Goal: Transaction & Acquisition: Purchase product/service

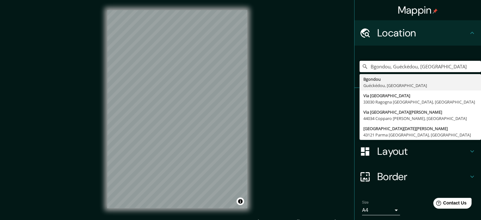
drag, startPoint x: 437, startPoint y: 68, endPoint x: 322, endPoint y: 70, distance: 115.5
click at [322, 70] on div "Mappin Location [GEOGRAPHIC_DATA], [GEOGRAPHIC_DATA], [GEOGRAPHIC_DATA], [GEOGR…" at bounding box center [240, 114] width 481 height 228
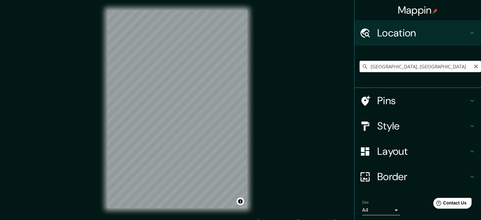
click at [276, 68] on div "Mappin Location [GEOGRAPHIC_DATA], [GEOGRAPHIC_DATA] Pins Style Layout Border C…" at bounding box center [240, 114] width 481 height 228
click at [401, 125] on h4 "Style" at bounding box center [422, 126] width 91 height 13
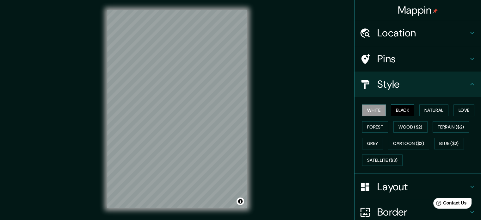
click at [400, 113] on button "Black" at bounding box center [403, 110] width 24 height 12
click at [421, 109] on button "Natural" at bounding box center [433, 110] width 29 height 12
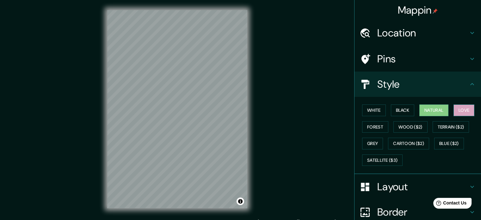
drag, startPoint x: 467, startPoint y: 109, endPoint x: 455, endPoint y: 111, distance: 12.3
click at [466, 109] on button "Love" at bounding box center [464, 110] width 21 height 12
click at [368, 126] on button "Forest" at bounding box center [375, 127] width 26 height 12
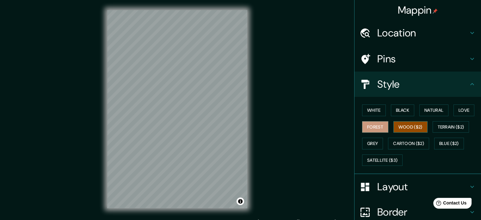
click at [405, 127] on button "Wood ($2)" at bounding box center [411, 127] width 34 height 12
click at [365, 142] on button "Grey" at bounding box center [372, 144] width 21 height 12
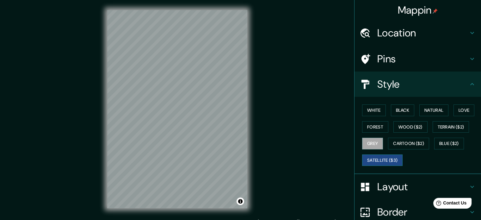
click at [382, 155] on button "Satellite ($3)" at bounding box center [382, 160] width 40 height 12
click at [410, 33] on h4 "Location" at bounding box center [422, 33] width 91 height 13
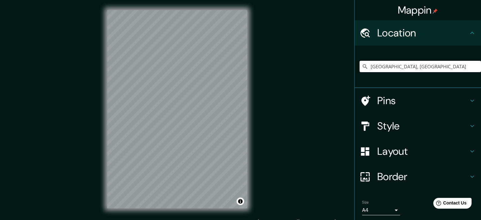
drag, startPoint x: 417, startPoint y: 69, endPoint x: 345, endPoint y: 65, distance: 72.0
click at [345, 65] on div "Mappin Location [GEOGRAPHIC_DATA], [GEOGRAPHIC_DATA] Pins Style Layout Border C…" at bounding box center [240, 114] width 481 height 228
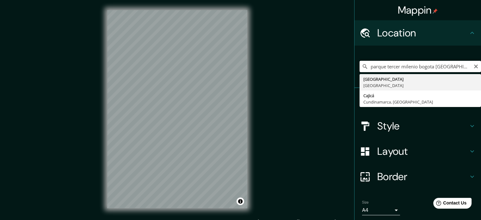
type input "[GEOGRAPHIC_DATA], [GEOGRAPHIC_DATA]"
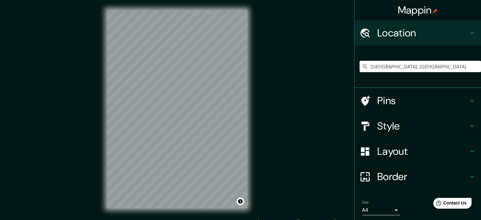
click at [422, 127] on h4 "Style" at bounding box center [422, 126] width 91 height 13
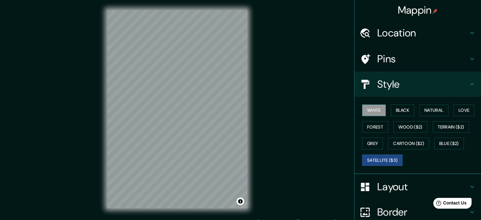
click at [377, 110] on button "White" at bounding box center [374, 110] width 24 height 12
click at [396, 108] on button "Black" at bounding box center [403, 110] width 24 height 12
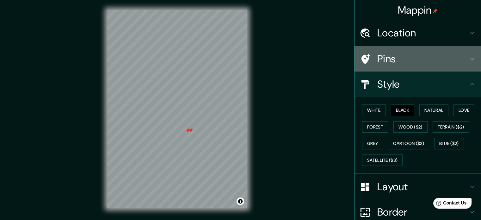
click at [447, 64] on h4 "Pins" at bounding box center [422, 59] width 91 height 13
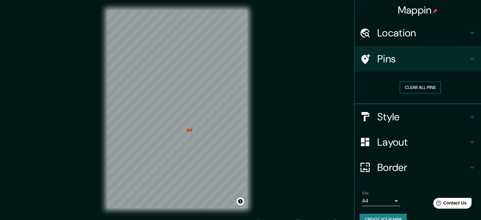
click at [425, 88] on button "Clear all pins" at bounding box center [420, 88] width 41 height 12
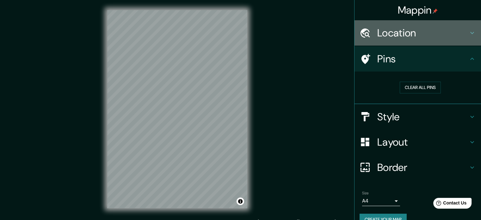
click at [402, 34] on h4 "Location" at bounding box center [422, 33] width 91 height 13
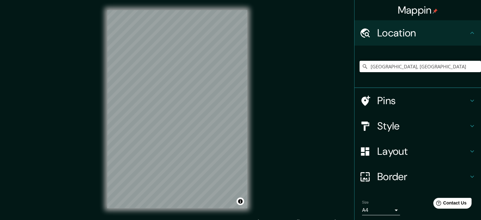
click at [402, 34] on h4 "Location" at bounding box center [422, 33] width 91 height 13
click at [394, 125] on h4 "Style" at bounding box center [422, 126] width 91 height 13
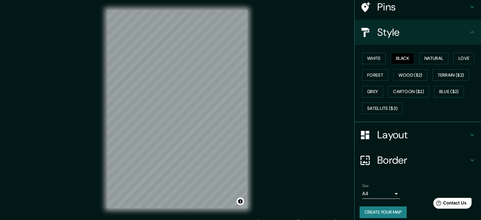
scroll to position [56, 0]
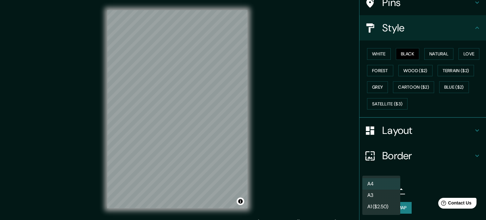
click at [392, 190] on body "Mappin Location [GEOGRAPHIC_DATA], [GEOGRAPHIC_DATA] [GEOGRAPHIC_DATA] [GEOGRAP…" at bounding box center [243, 110] width 486 height 220
click at [388, 195] on li "A3" at bounding box center [381, 194] width 38 height 11
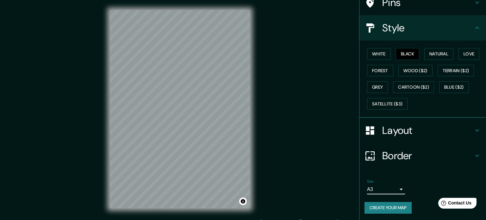
click at [392, 187] on body "Mappin Location [GEOGRAPHIC_DATA], [GEOGRAPHIC_DATA] [GEOGRAPHIC_DATA] [GEOGRAP…" at bounding box center [243, 110] width 486 height 220
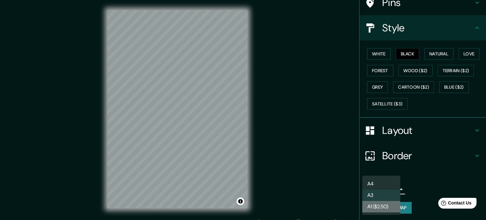
click at [389, 202] on li "A1 ($2.50)" at bounding box center [381, 206] width 38 height 11
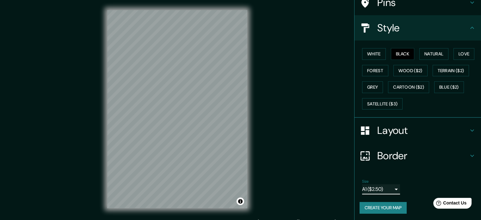
scroll to position [8, 0]
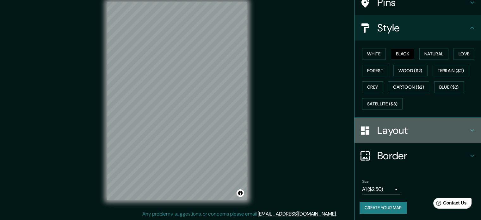
click at [417, 130] on h4 "Layout" at bounding box center [422, 130] width 91 height 13
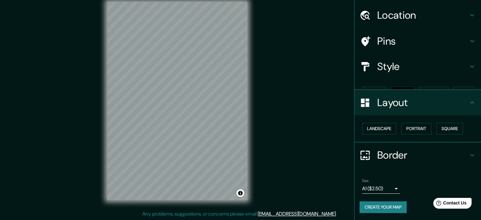
scroll to position [7, 0]
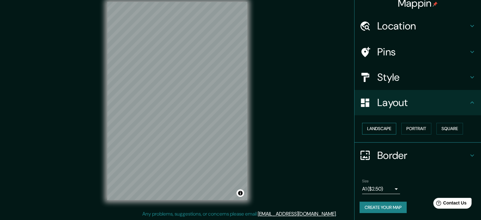
click at [381, 131] on button "Landscape" at bounding box center [379, 129] width 34 height 12
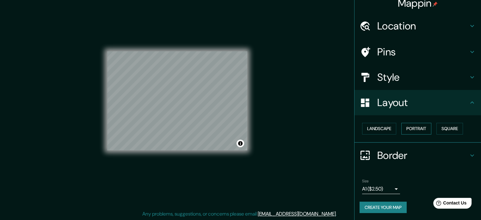
click at [406, 127] on button "Portrait" at bounding box center [416, 129] width 30 height 12
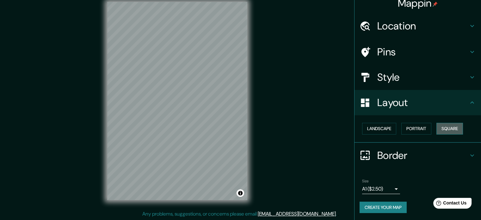
click at [438, 126] on button "Square" at bounding box center [450, 129] width 27 height 12
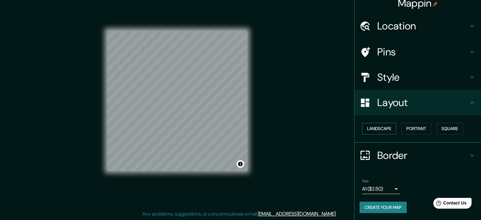
click at [383, 127] on button "Landscape" at bounding box center [379, 129] width 34 height 12
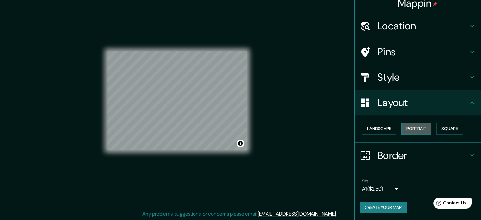
click at [414, 129] on button "Portrait" at bounding box center [416, 129] width 30 height 12
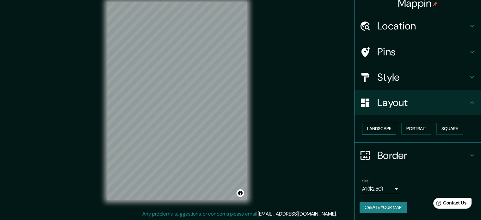
click at [381, 129] on button "Landscape" at bounding box center [379, 129] width 34 height 12
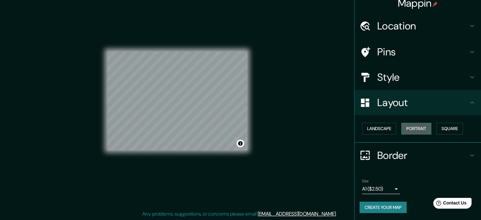
click at [415, 126] on button "Portrait" at bounding box center [416, 129] width 30 height 12
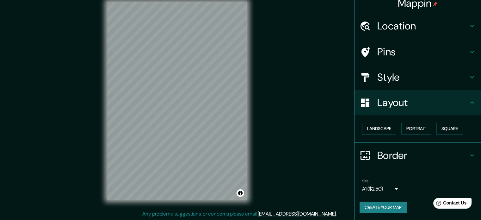
click at [404, 70] on div "Style" at bounding box center [418, 77] width 127 height 25
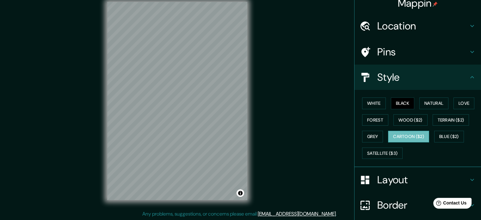
click at [412, 131] on button "Cartoon ($2)" at bounding box center [408, 137] width 41 height 12
click at [367, 138] on button "Grey" at bounding box center [372, 137] width 21 height 12
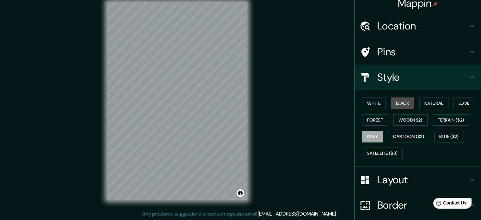
click at [400, 106] on button "Black" at bounding box center [403, 103] width 24 height 12
click at [400, 105] on button "Black" at bounding box center [403, 103] width 24 height 12
